Goal: Transaction & Acquisition: Download file/media

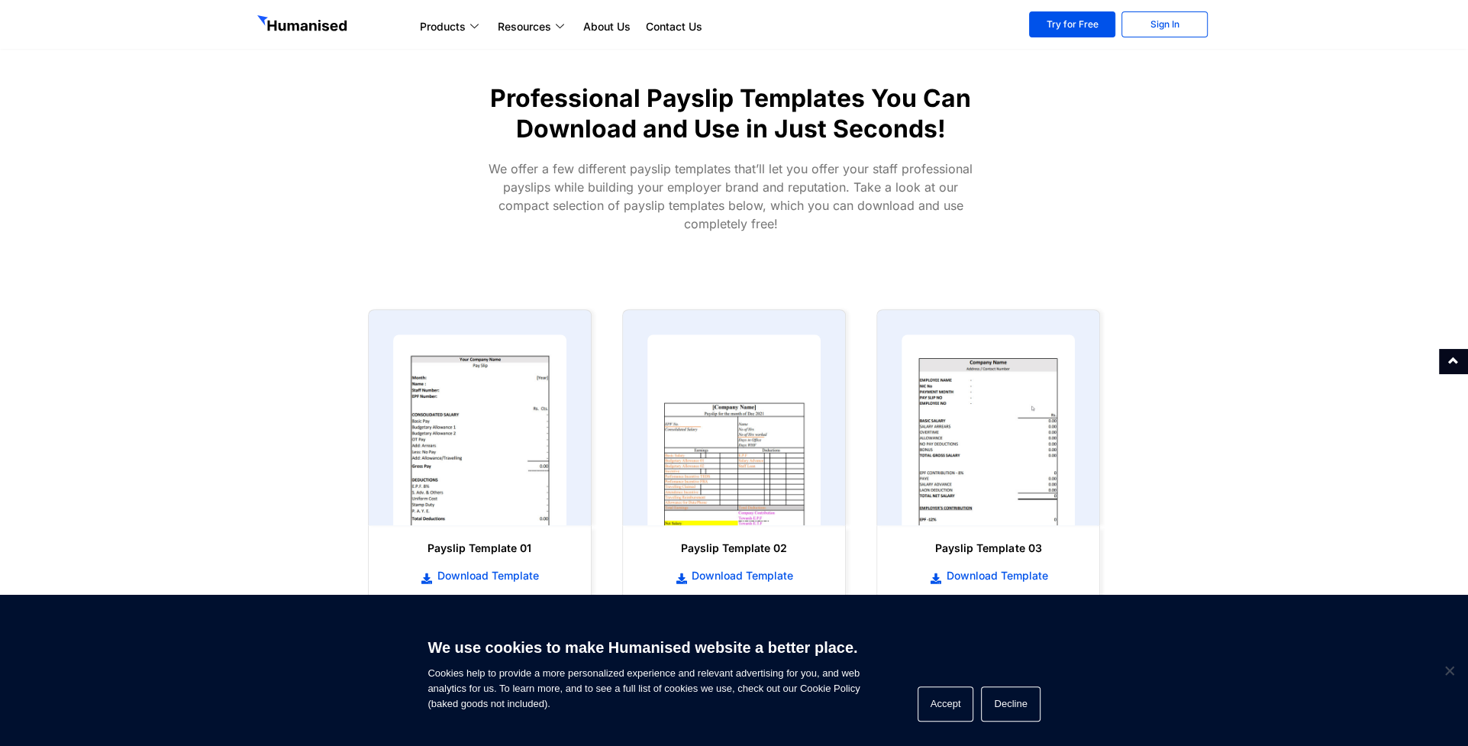
scroll to position [534, 0]
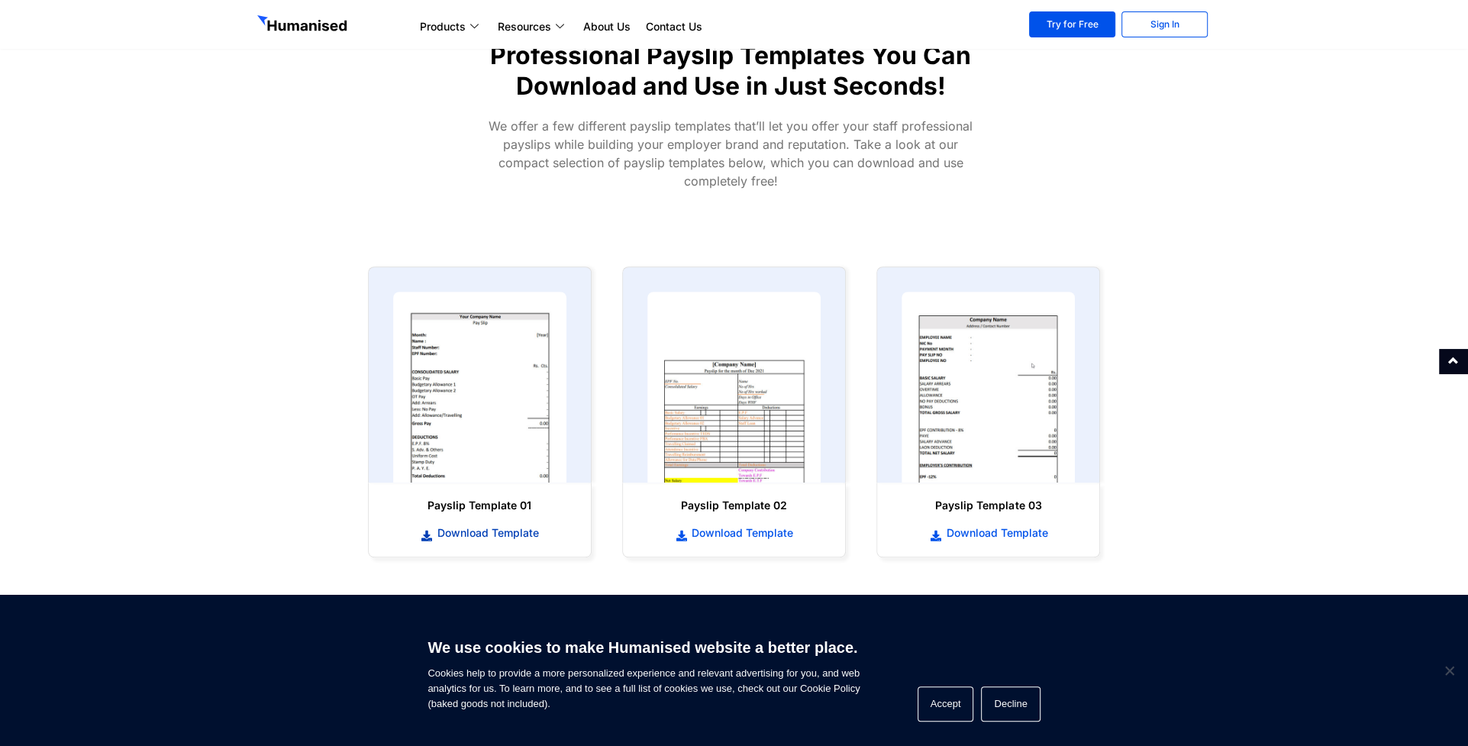
click at [501, 537] on span "Download Template" at bounding box center [486, 532] width 105 height 15
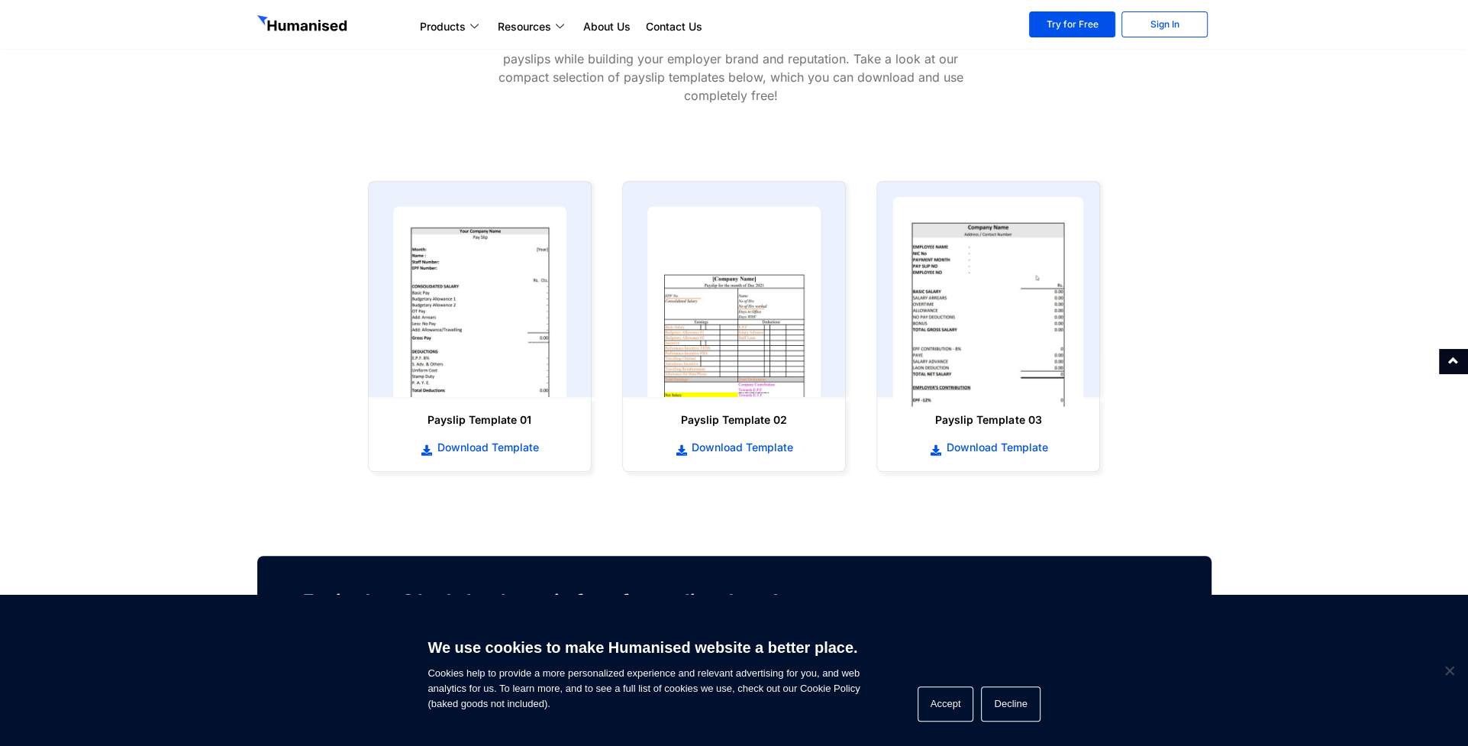
scroll to position [610, 0]
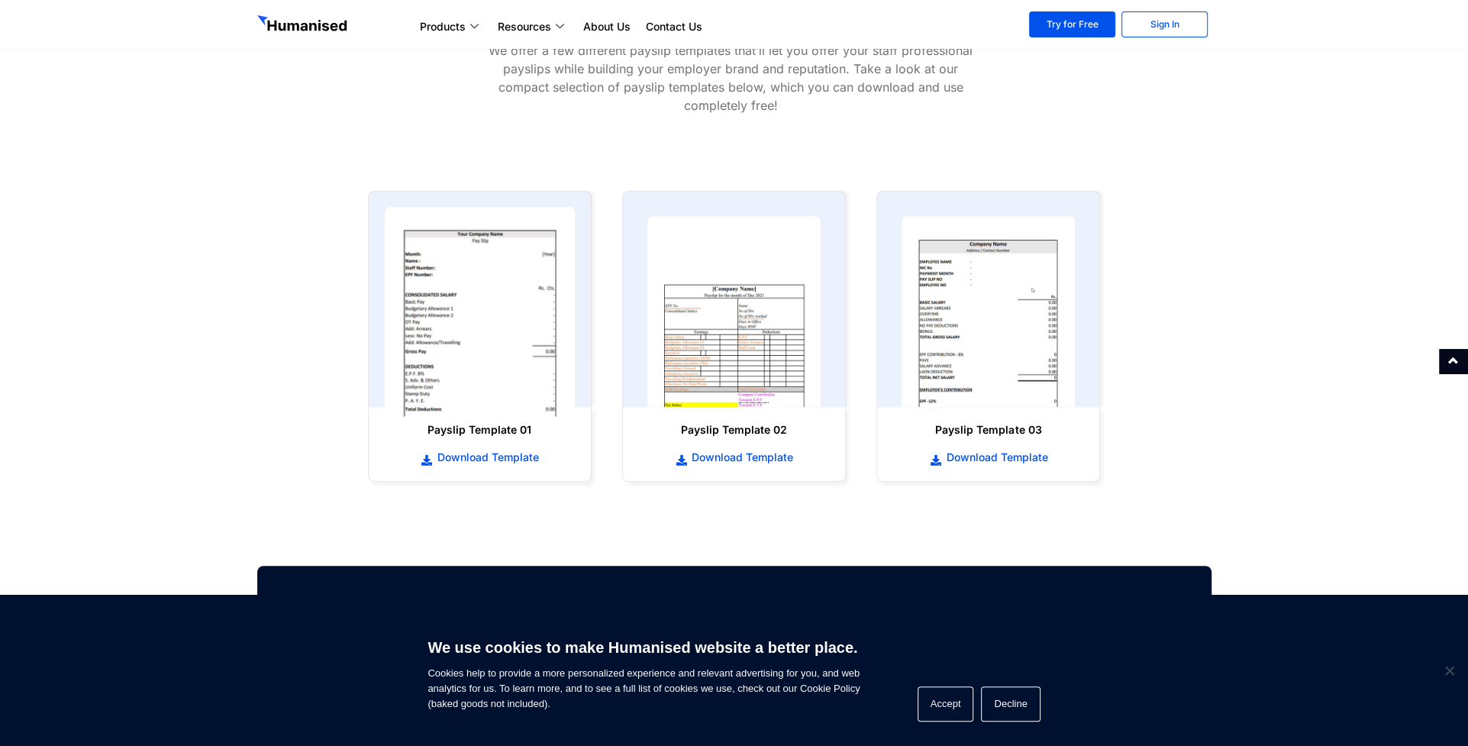
click at [489, 357] on img at bounding box center [479, 312] width 191 height 210
click at [463, 447] on div "Download Template" at bounding box center [480, 451] width 192 height 28
click at [467, 455] on span "Download Template" at bounding box center [486, 457] width 105 height 15
